Goal: Task Accomplishment & Management: Complete application form

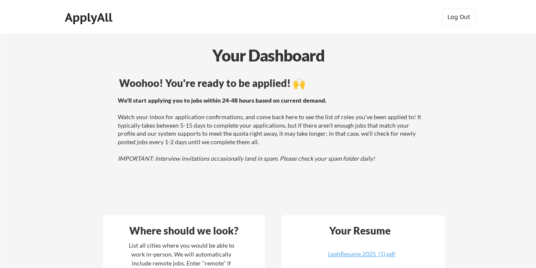
drag, startPoint x: 54, startPoint y: 9, endPoint x: 343, endPoint y: 72, distance: 295.2
click at [343, 72] on body "Your Dashboard Woohoo! You're ready to be applied! 🙌 We'll start applying you t…" at bounding box center [268, 134] width 536 height 268
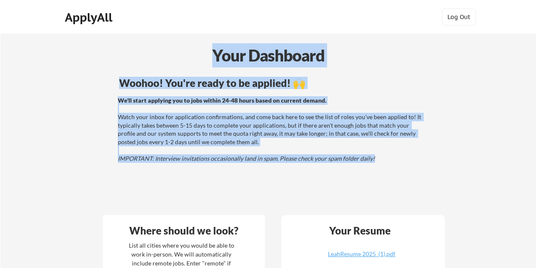
drag, startPoint x: 211, startPoint y: 55, endPoint x: 407, endPoint y: 169, distance: 227.3
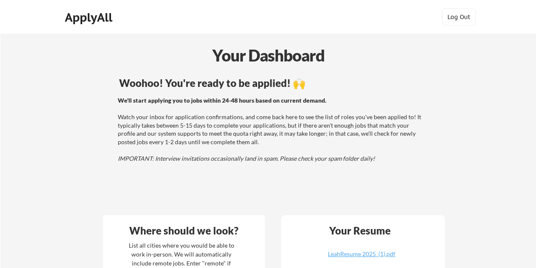
click at [410, 163] on div "Woohoo! You're ready to be applied! 🙌 We'll start applying you to jobs within 2…" at bounding box center [272, 141] width 342 height 135
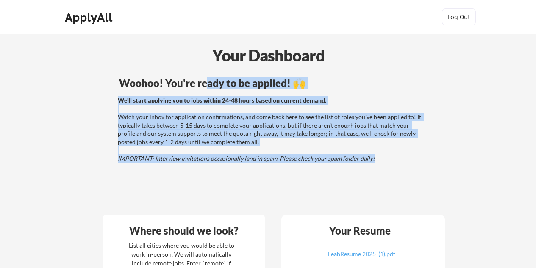
scroll to position [1, 0]
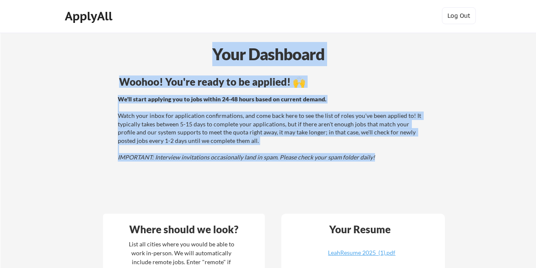
drag, startPoint x: 410, startPoint y: 163, endPoint x: 197, endPoint y: 56, distance: 238.7
click at [197, 56] on div "Your Dashboard" at bounding box center [268, 54] width 535 height 24
click at [203, 64] on div "Your Dashboard" at bounding box center [268, 54] width 535 height 24
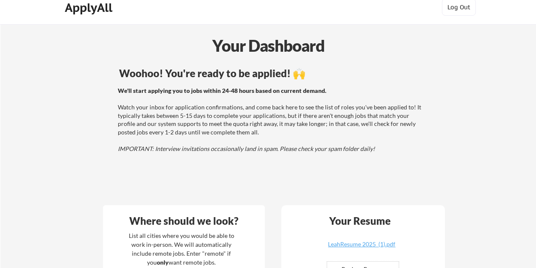
scroll to position [5, 0]
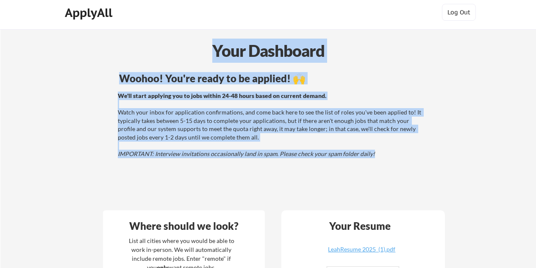
drag, startPoint x: 379, startPoint y: 159, endPoint x: 194, endPoint y: 44, distance: 218.4
click at [189, 54] on div "Your Dashboard" at bounding box center [268, 51] width 535 height 24
drag, startPoint x: 205, startPoint y: 39, endPoint x: 390, endPoint y: 153, distance: 217.2
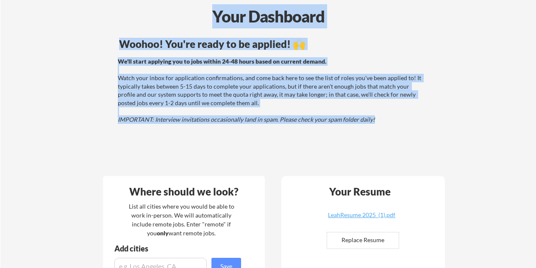
scroll to position [33, 0]
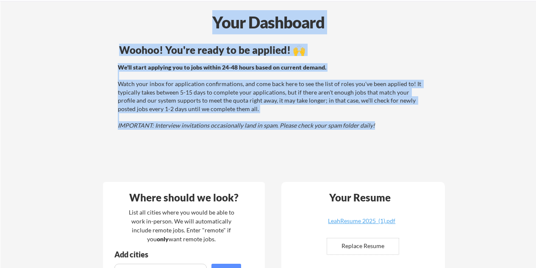
click at [192, 21] on div "Your Dashboard" at bounding box center [268, 22] width 535 height 24
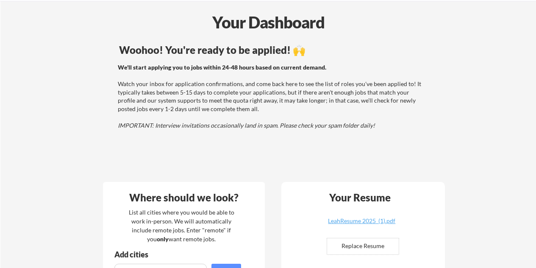
click at [192, 21] on div "Your Dashboard" at bounding box center [268, 22] width 535 height 24
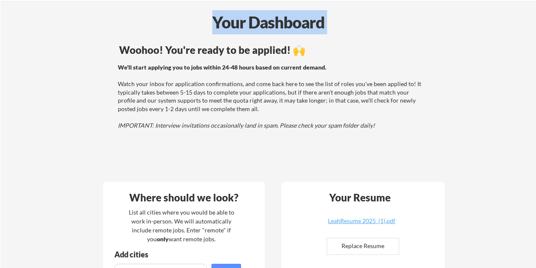
click at [192, 21] on div "Your Dashboard" at bounding box center [268, 22] width 535 height 24
click at [187, 28] on div "Your Dashboard" at bounding box center [268, 22] width 535 height 24
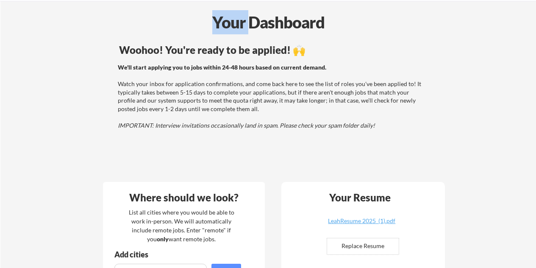
click at [187, 28] on div "Your Dashboard" at bounding box center [268, 22] width 535 height 24
click at [113, 44] on div "Woohoo! You're ready to be applied! 🙌 We'll start applying you to jobs within 2…" at bounding box center [272, 108] width 342 height 135
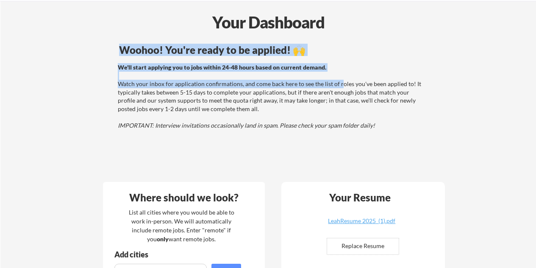
drag, startPoint x: 145, startPoint y: 54, endPoint x: 335, endPoint y: 86, distance: 192.9
click at [335, 86] on div "Woohoo! You're ready to be applied! 🙌 We'll start applying you to jobs within 2…" at bounding box center [272, 108] width 342 height 135
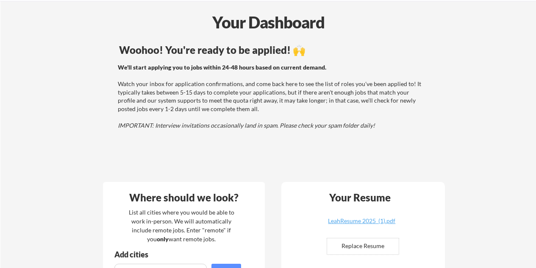
click at [333, 120] on div "We'll start applying you to jobs within 24-48 hours based on current demand. Wa…" at bounding box center [270, 96] width 305 height 66
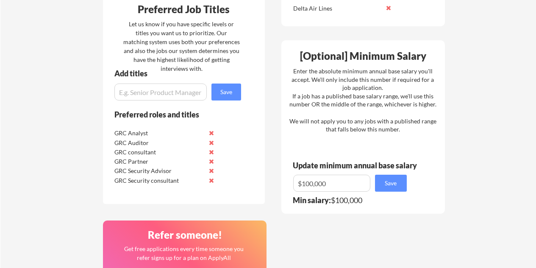
scroll to position [449, 0]
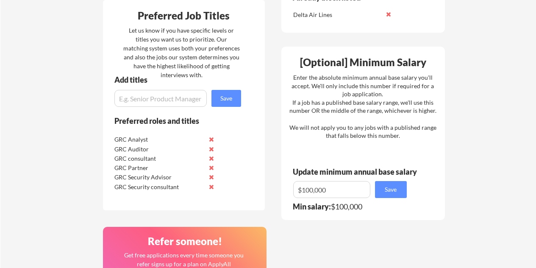
click at [340, 194] on input "input" at bounding box center [331, 189] width 77 height 17
click at [335, 188] on input "input" at bounding box center [331, 189] width 77 height 17
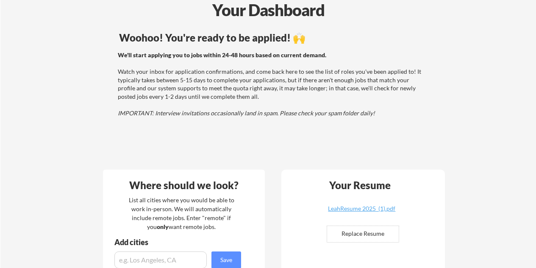
scroll to position [44, 0]
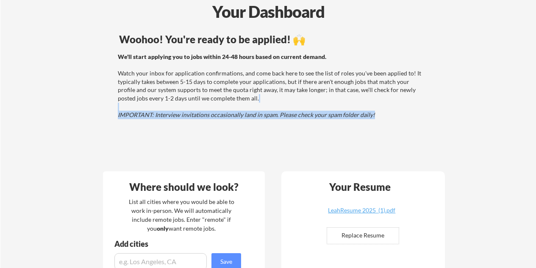
drag, startPoint x: 371, startPoint y: 115, endPoint x: 247, endPoint y: 126, distance: 124.6
click at [244, 126] on div "Woohoo! You're ready to be applied! 🙌 We'll start applying you to jobs within 2…" at bounding box center [272, 97] width 342 height 135
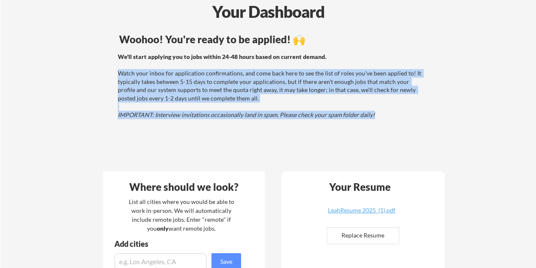
drag, startPoint x: 396, startPoint y: 113, endPoint x: 392, endPoint y: 114, distance: 4.6
click at [394, 114] on div "We'll start applying you to jobs within 24-48 hours based on current demand. Wa…" at bounding box center [270, 86] width 305 height 66
click at [382, 115] on div "We'll start applying you to jobs within 24-48 hours based on current demand. Wa…" at bounding box center [270, 86] width 305 height 66
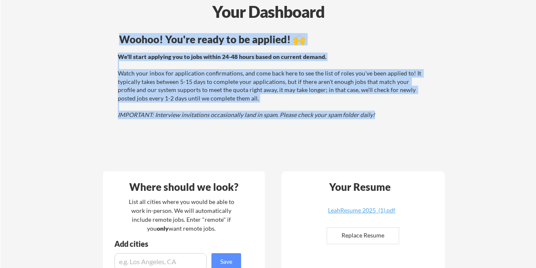
drag, startPoint x: 382, startPoint y: 115, endPoint x: 118, endPoint y: 37, distance: 275.6
click at [118, 37] on div "Woohoo! You're ready to be applied! 🙌 We'll start applying you to jobs within 2…" at bounding box center [272, 97] width 342 height 135
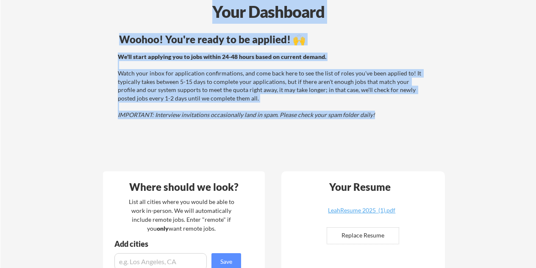
drag, startPoint x: 210, startPoint y: 5, endPoint x: 388, endPoint y: 120, distance: 212.2
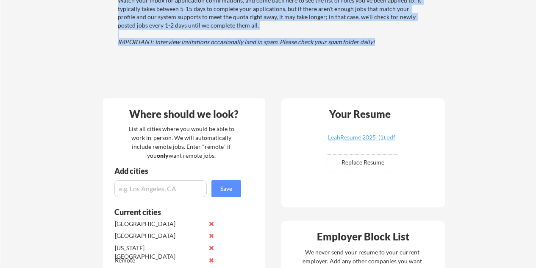
scroll to position [117, 0]
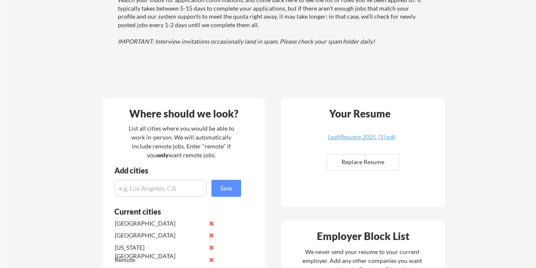
click at [285, 105] on div "Your Resume LeahResume 2025 (1).pdf Replace Resume ✅ Replaced!" at bounding box center [362, 152] width 163 height 109
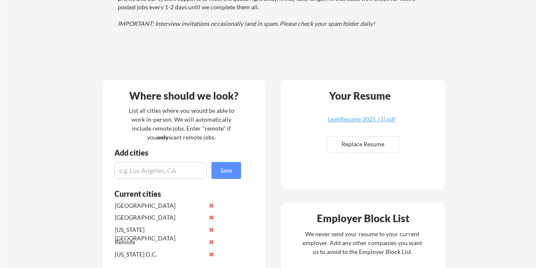
scroll to position [137, 0]
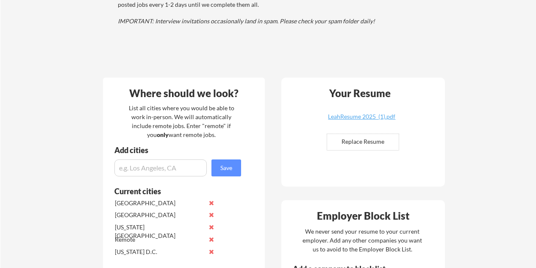
click at [285, 105] on div "Your Resume LeahResume 2025 (1).pdf Replace Resume ✅ Replaced!" at bounding box center [362, 132] width 163 height 109
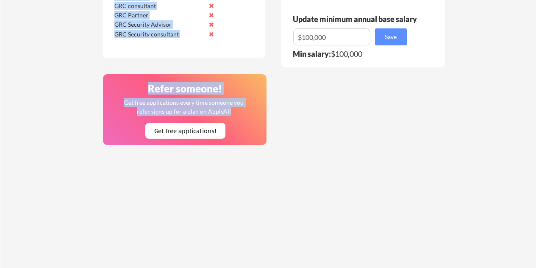
scroll to position [602, 0]
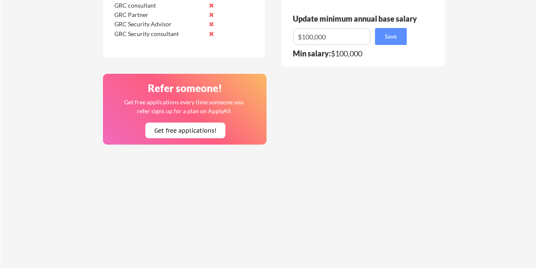
drag, startPoint x: 274, startPoint y: 152, endPoint x: 194, endPoint y: 72, distance: 113.2
click at [299, 56] on strong "Min salary:" at bounding box center [312, 53] width 38 height 9
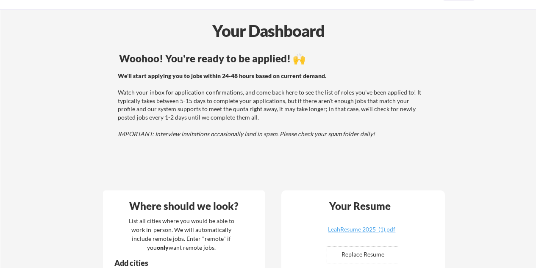
scroll to position [25, 0]
